Goal: Book appointment/travel/reservation

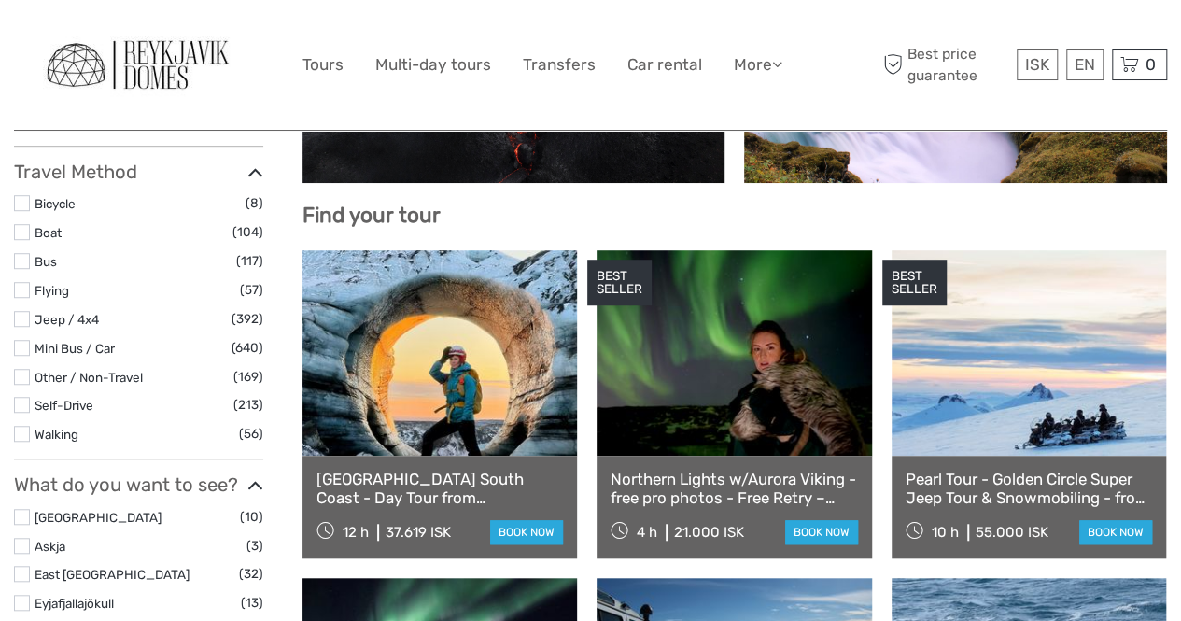
select select
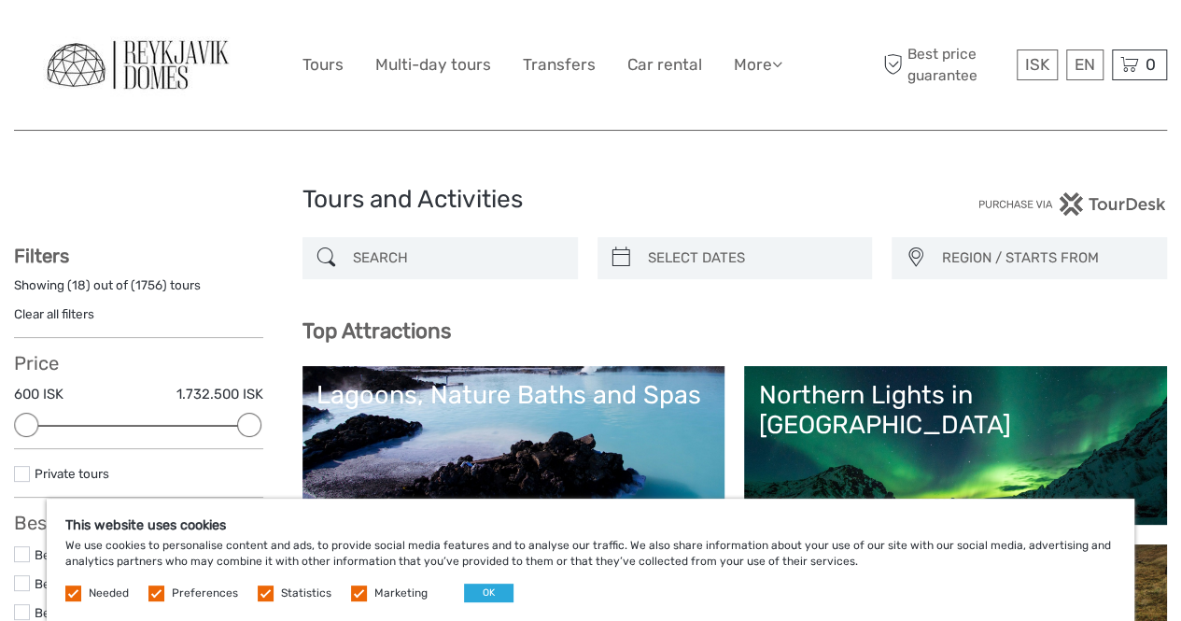
type input "[DATE]"
click at [685, 251] on input "search" at bounding box center [751, 258] width 223 height 33
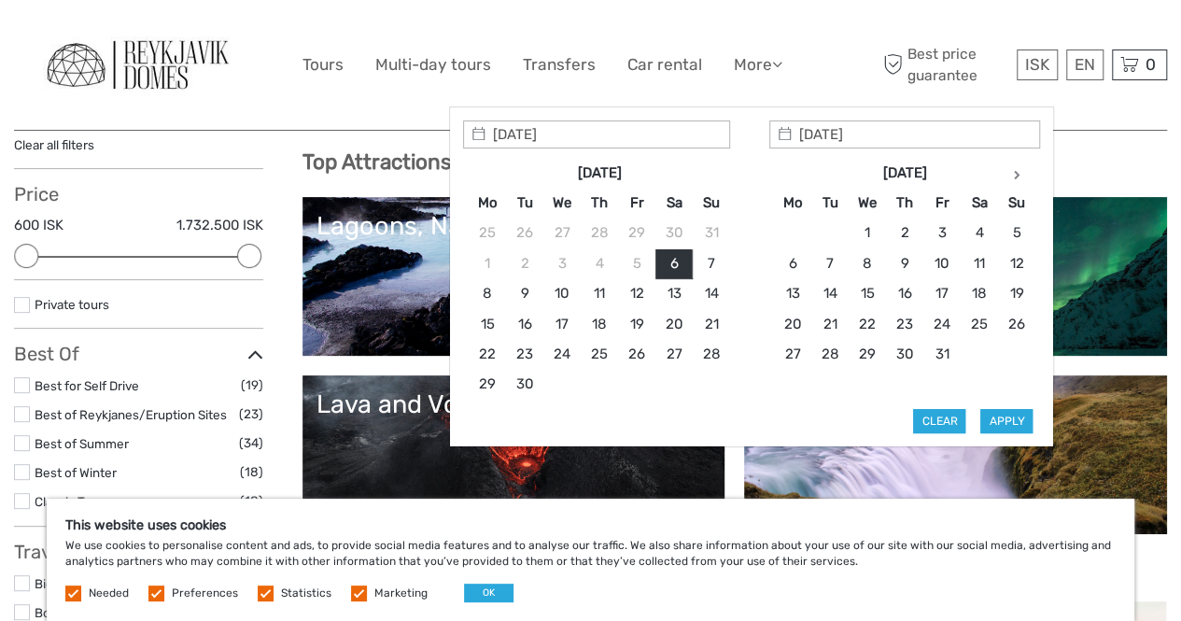
scroll to position [175, 0]
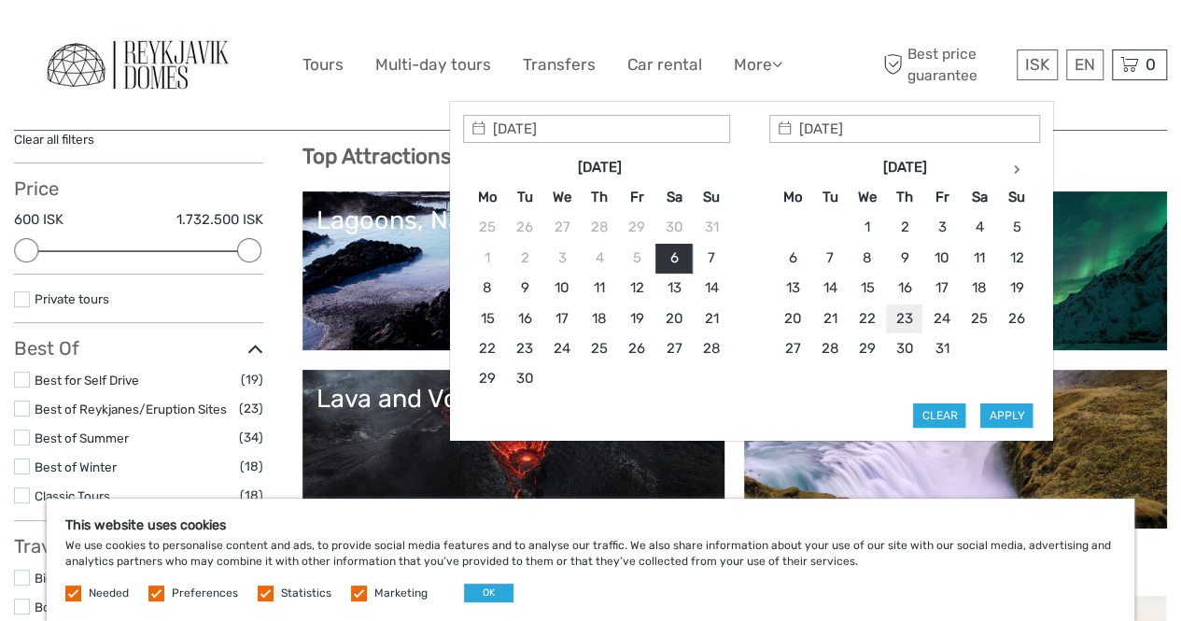
type input "[DATE]"
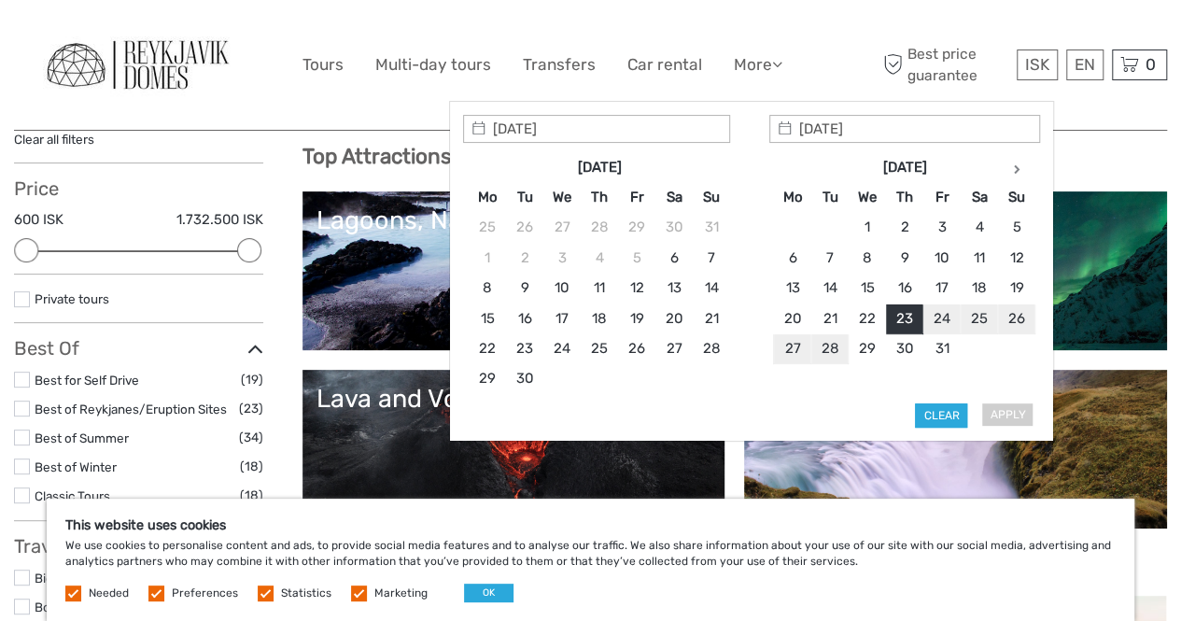
type input "[DATE]"
click at [1014, 410] on button "Apply" at bounding box center [1006, 415] width 52 height 24
type input "[DATE] - [DATE]"
